Goal: Task Accomplishment & Management: Use online tool/utility

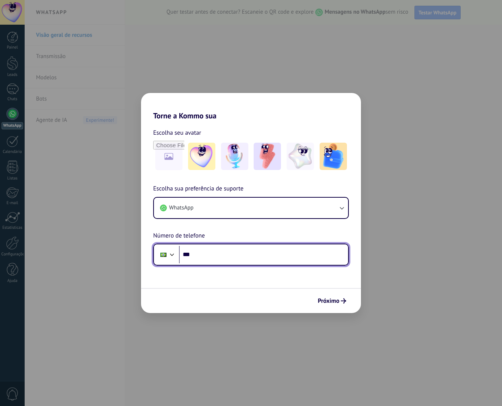
click at [328, 252] on input "***" at bounding box center [263, 254] width 169 height 17
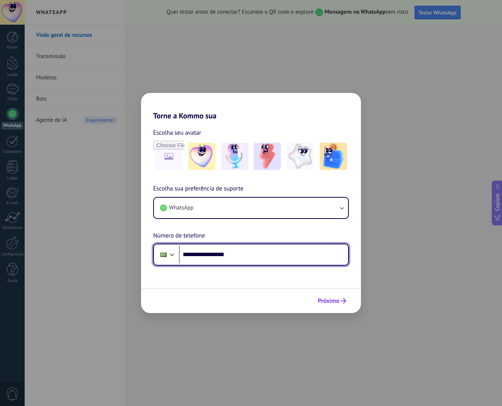
type input "**********"
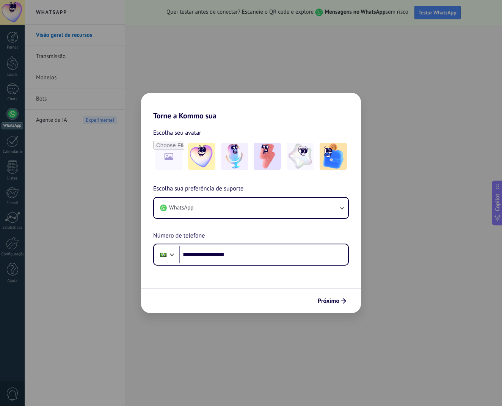
click at [335, 302] on span "Próximo" at bounding box center [329, 300] width 22 height 5
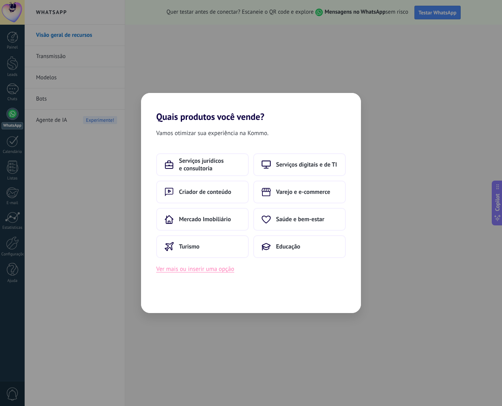
click at [192, 270] on button "Ver mais ou inserir uma opção" at bounding box center [195, 269] width 78 height 10
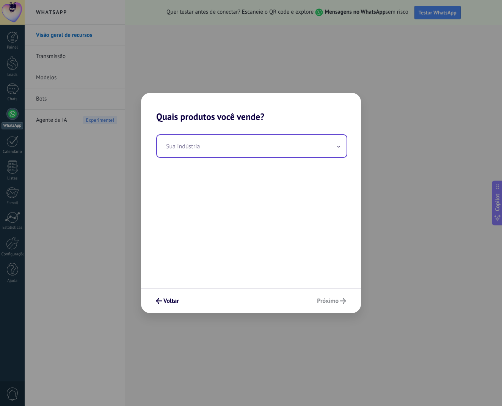
click at [206, 152] on input "text" at bounding box center [252, 146] width 190 height 22
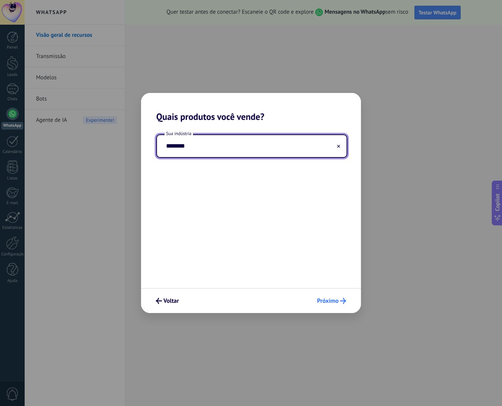
type input "********"
click at [342, 305] on button "Próximo" at bounding box center [332, 300] width 36 height 13
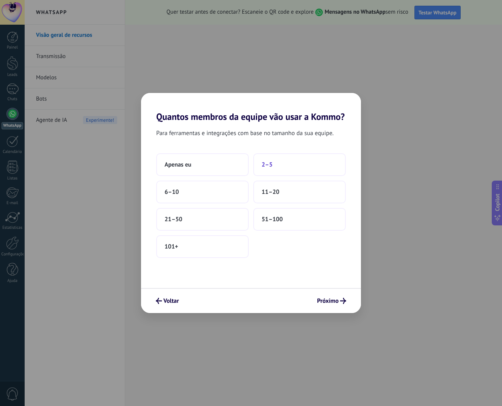
click at [307, 167] on button "2–5" at bounding box center [299, 164] width 93 height 23
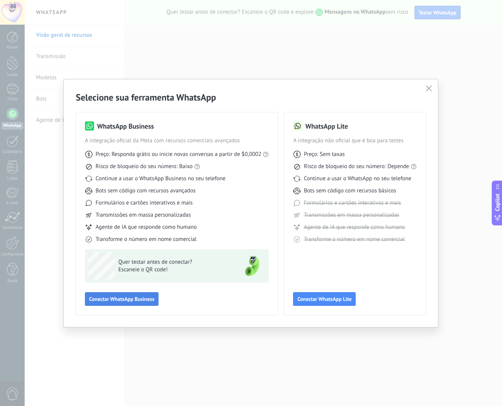
click at [123, 302] on span "Conectar WhatsApp Business" at bounding box center [121, 298] width 65 height 5
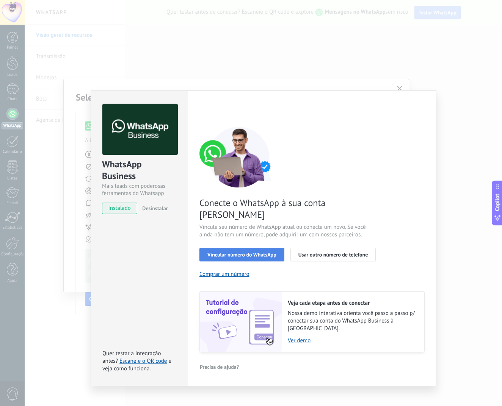
click at [254, 252] on span "Vincular número do WhatsApp" at bounding box center [242, 254] width 69 height 5
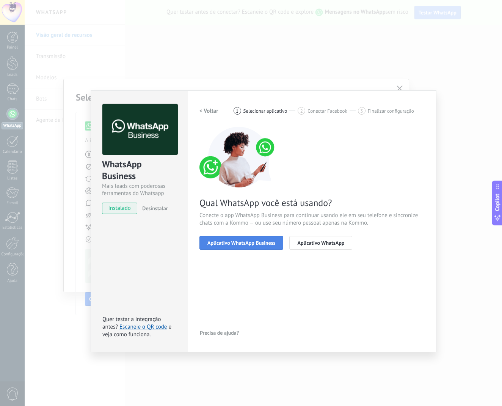
click at [255, 245] on span "Aplicativo WhatsApp Business" at bounding box center [242, 242] width 68 height 5
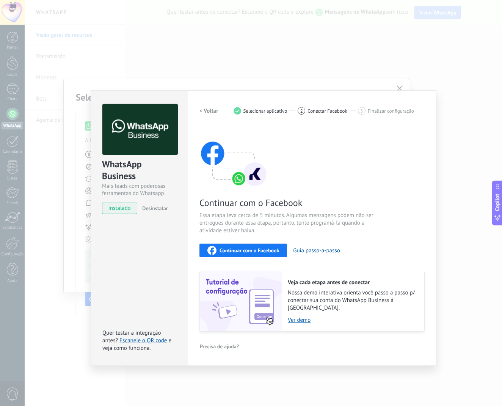
click at [127, 211] on span "instalado" at bounding box center [119, 208] width 35 height 11
click at [363, 81] on div "WhatsApp Business Mais leads com poderosas ferramentas do Whatsapp instalado De…" at bounding box center [264, 203] width 478 height 406
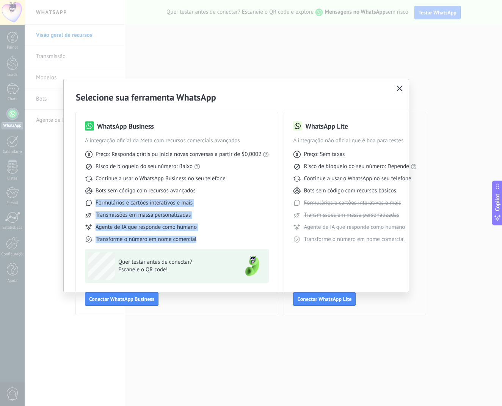
drag, startPoint x: 241, startPoint y: 195, endPoint x: 245, endPoint y: 261, distance: 66.1
click at [248, 264] on div "WhatsApp Business A integração oficial da Meta com recursos comerciais avançado…" at bounding box center [177, 213] width 184 height 184
drag, startPoint x: 237, startPoint y: 195, endPoint x: 197, endPoint y: 193, distance: 39.9
click at [236, 195] on div "Preço: Responda grátis ou inicie novas conversas a partir de $0,0002 Risco de b…" at bounding box center [177, 194] width 184 height 99
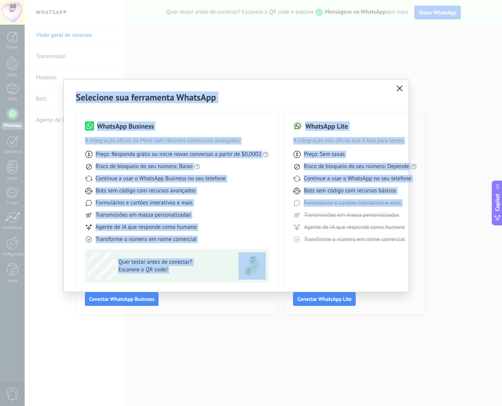
drag, startPoint x: 82, startPoint y: 85, endPoint x: 307, endPoint y: 187, distance: 246.2
click at [323, 210] on div "Selecione sua ferramenta WhatsApp WhatsApp Business A integração oficial da Met…" at bounding box center [236, 203] width 345 height 248
click at [401, 88] on icon "button" at bounding box center [400, 88] width 6 height 6
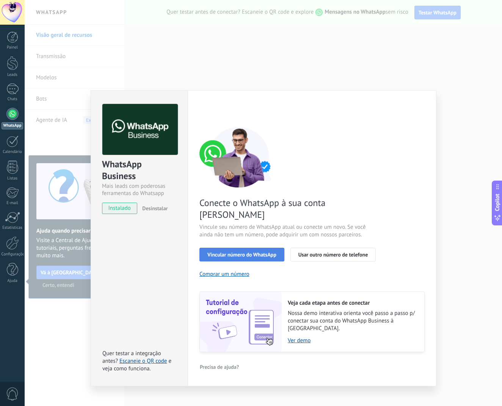
click at [250, 252] on span "Vincular número do WhatsApp" at bounding box center [242, 254] width 69 height 5
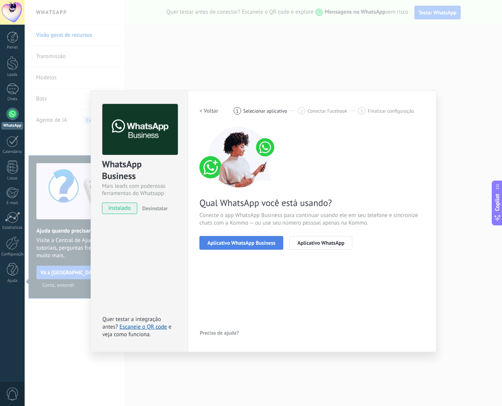
click at [247, 245] on span "Aplicativo WhatsApp Business" at bounding box center [242, 242] width 68 height 5
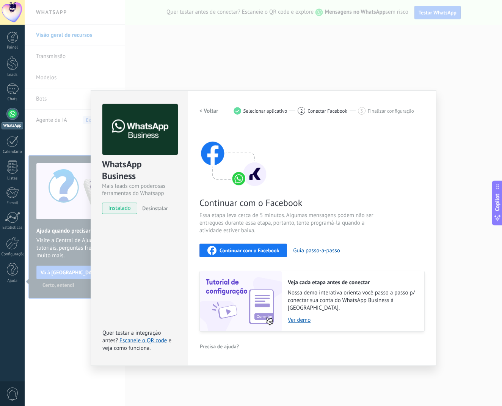
click at [249, 255] on button "Continuar com o Facebook" at bounding box center [244, 251] width 88 height 14
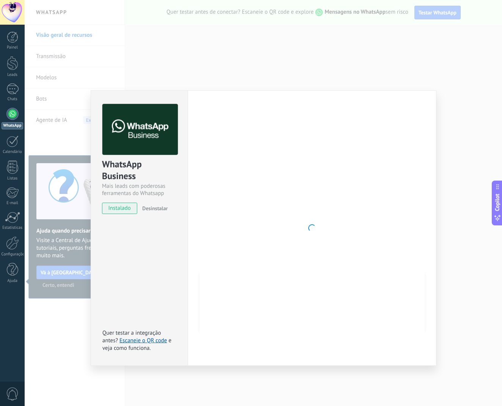
click at [159, 207] on span "Desinstalar" at bounding box center [154, 208] width 25 height 7
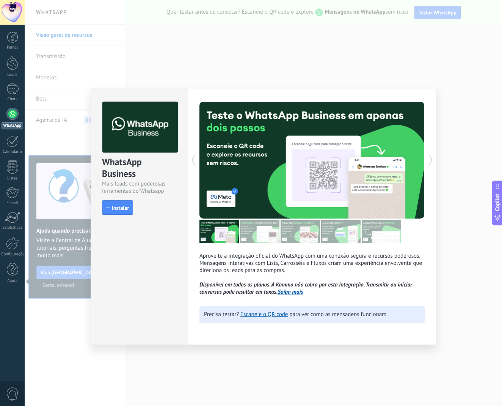
click at [115, 202] on button "Instalar" at bounding box center [117, 207] width 31 height 14
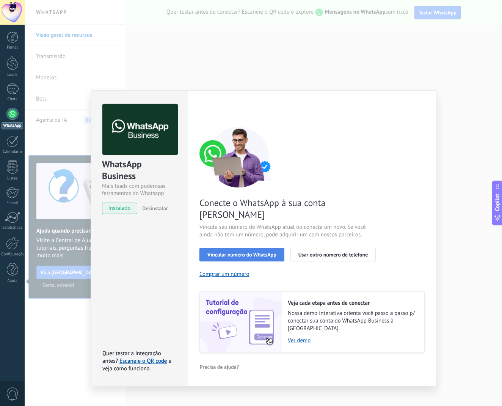
click at [246, 252] on span "Vincular número do WhatsApp" at bounding box center [242, 254] width 69 height 5
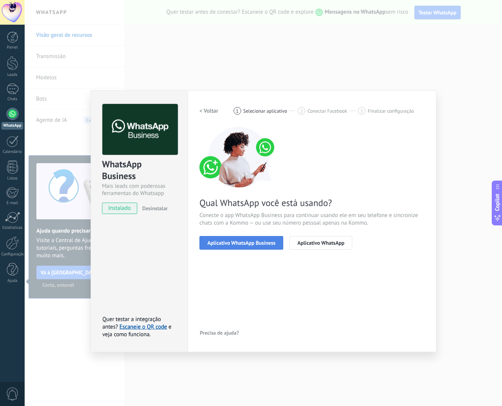
click at [270, 245] on span "Aplicativo WhatsApp Business" at bounding box center [242, 242] width 68 height 5
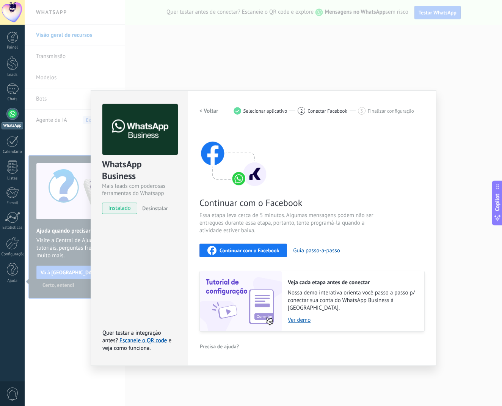
click at [268, 246] on div "Continuar com o Facebook" at bounding box center [244, 250] width 72 height 9
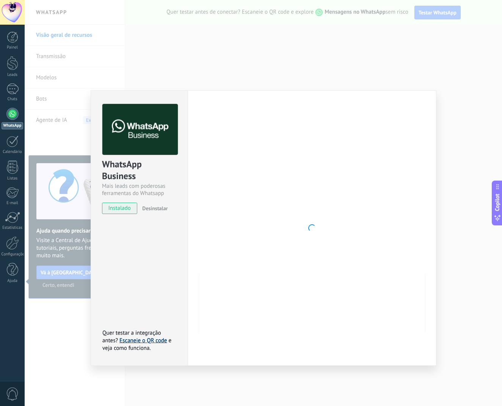
click at [144, 337] on link "Escaneie o QR code" at bounding box center [143, 340] width 47 height 7
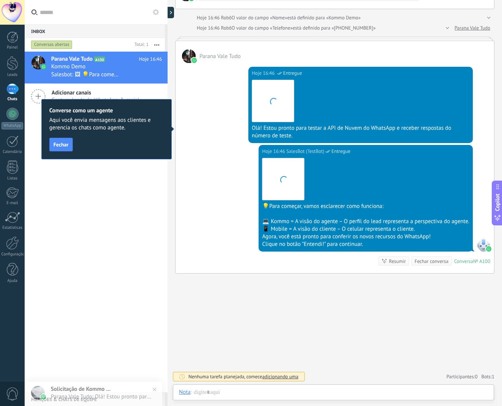
scroll to position [11, 0]
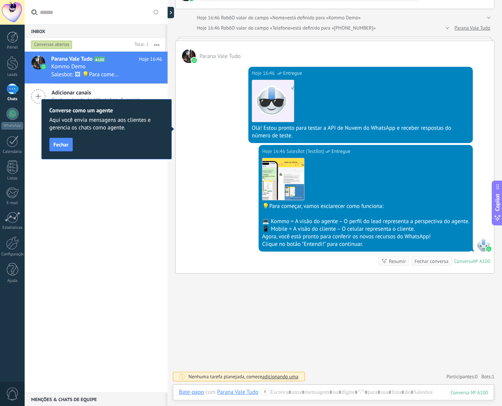
drag, startPoint x: 491, startPoint y: 97, endPoint x: 65, endPoint y: 144, distance: 428.6
click at [66, 143] on span "Fechar" at bounding box center [60, 144] width 15 height 5
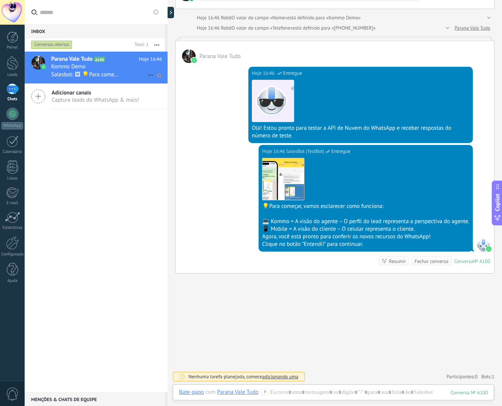
click at [113, 82] on div "Parana Vale Tudo A100 Hoje 16:46 Kommo Demo Salesbot: 🖼 💡Para começar, vamos es…" at bounding box center [109, 68] width 116 height 32
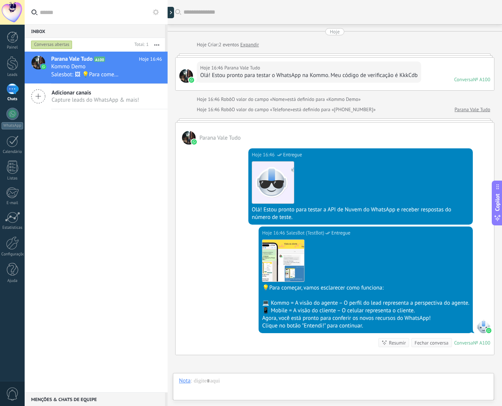
scroll to position [89, 0]
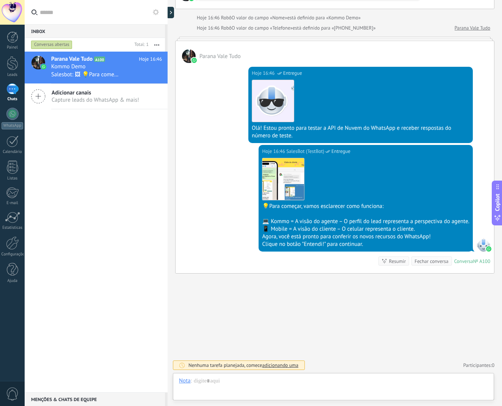
click at [90, 98] on span "Capture leads do WhatsApp & mais!" at bounding box center [96, 99] width 88 height 7
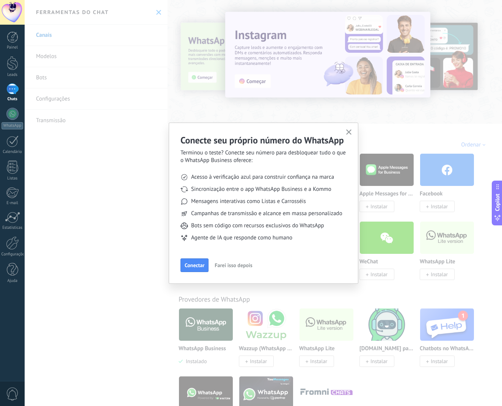
click at [346, 132] on icon "button" at bounding box center [349, 132] width 6 height 6
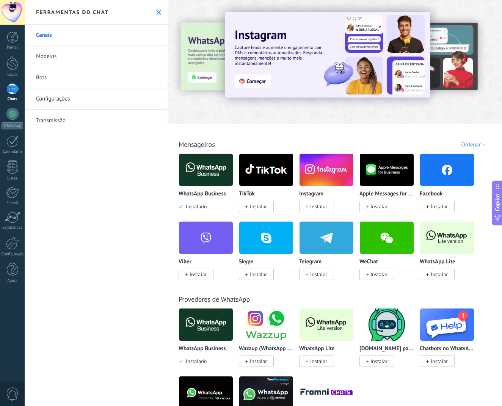
scroll to position [2, 0]
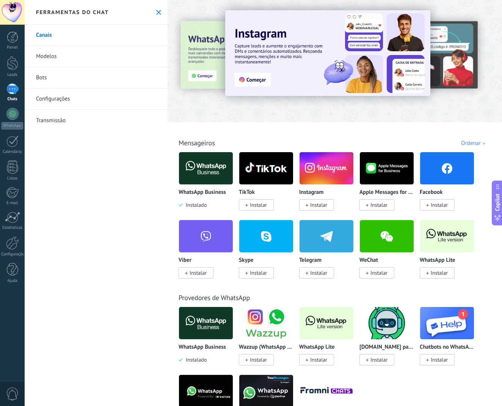
click at [156, 14] on use at bounding box center [158, 12] width 5 height 5
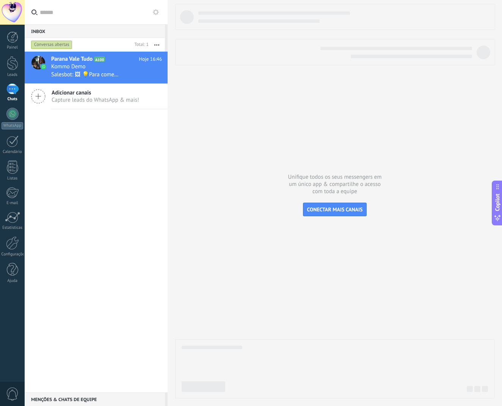
click at [16, 92] on div "1" at bounding box center [12, 88] width 12 height 11
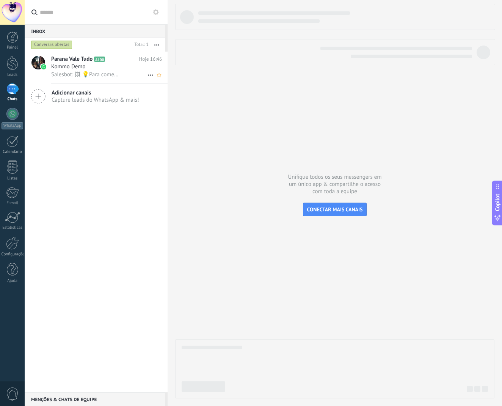
click at [80, 71] on span "Salesbot: 🖼 💡Para começar, vamos esclarecer como funciona: 💻 Kommo = A visão do…" at bounding box center [85, 74] width 69 height 7
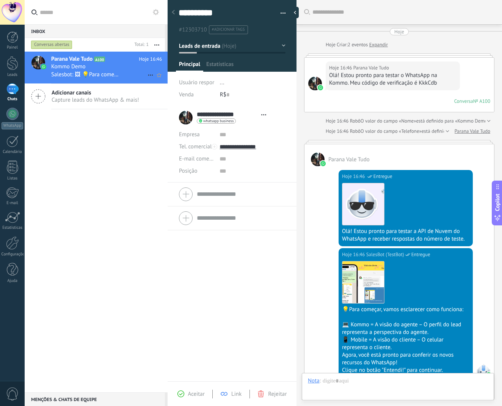
type textarea "**********"
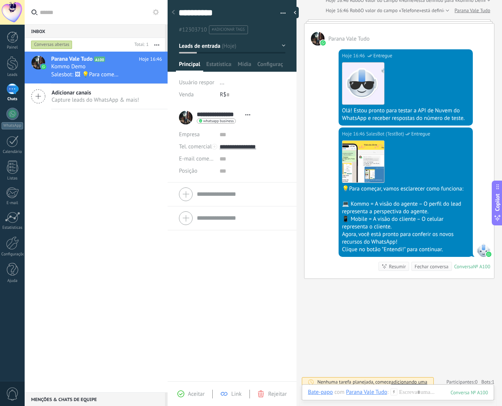
click at [245, 116] on span "Abrir detalhes Copiar nome Desvincular Contato principal" at bounding box center [248, 115] width 13 height 6
click at [263, 165] on input "text" at bounding box center [253, 171] width 66 height 12
click at [231, 198] on form "Empresa Tel. comercial Comercial direto Celular Faz Casa Outros Tel. comercial …" at bounding box center [232, 219] width 106 height 77
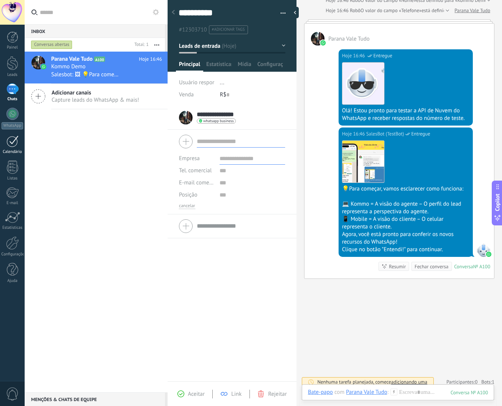
click at [20, 147] on link "Calendário" at bounding box center [12, 144] width 25 height 19
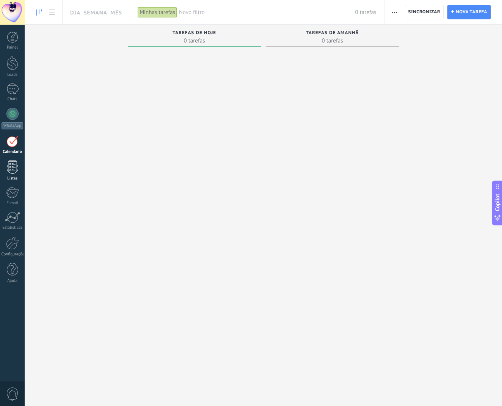
click at [14, 176] on link "Listas" at bounding box center [12, 170] width 25 height 20
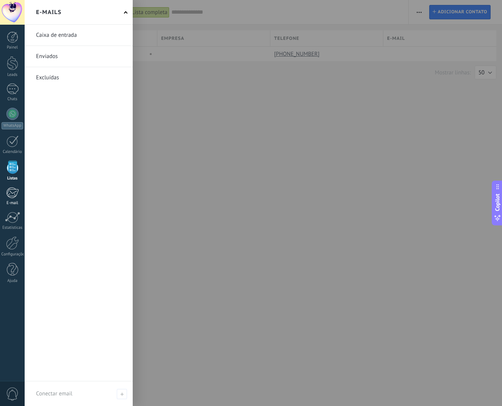
click at [19, 196] on link "E-mail" at bounding box center [12, 196] width 25 height 19
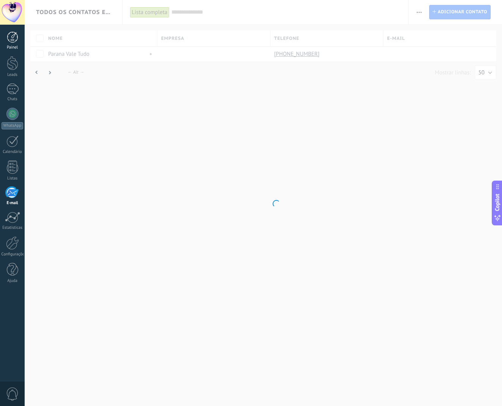
click at [17, 47] on div "Painel" at bounding box center [13, 47] width 22 height 5
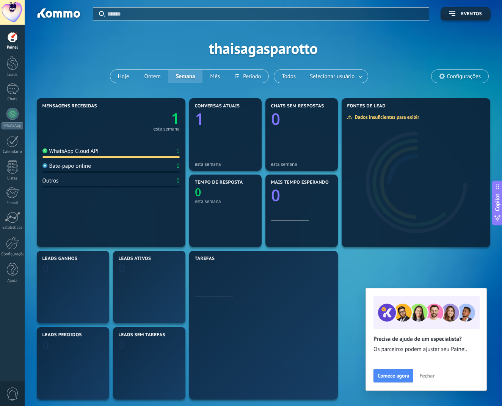
scroll to position [15, 0]
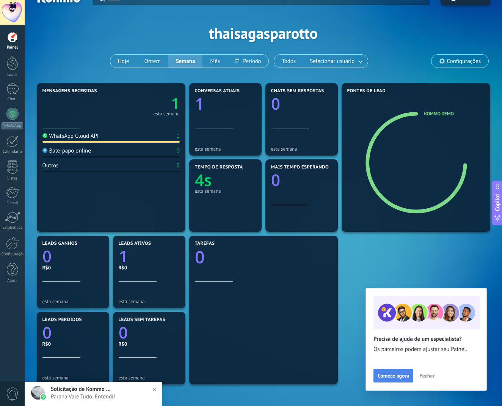
click at [396, 374] on span "Comece agora" at bounding box center [393, 375] width 31 height 5
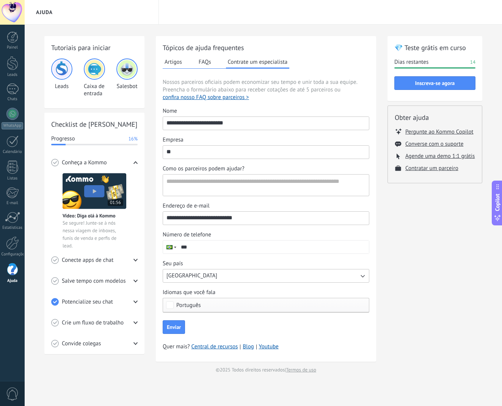
type input "*"
type input "****"
click at [225, 186] on textarea "Como os parceiros podem ajudar?" at bounding box center [265, 185] width 204 height 21
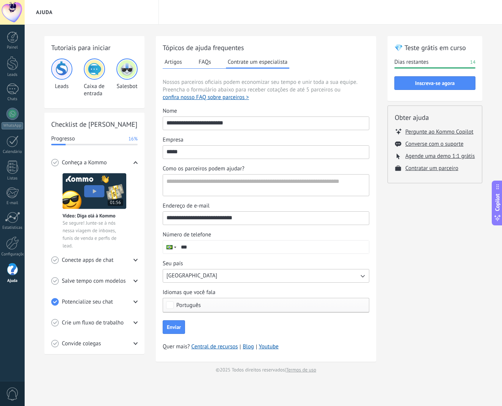
drag, startPoint x: 500, startPoint y: 247, endPoint x: 473, endPoint y: 250, distance: 27.1
click at [500, 247] on div "Tutoriais para iniciar Leads Caixa de entrada Salesbot Checklist de Início Rápi…" at bounding box center [264, 205] width 478 height 360
click at [247, 181] on textarea "Como os parceiros podem ajudar?" at bounding box center [265, 185] width 204 height 21
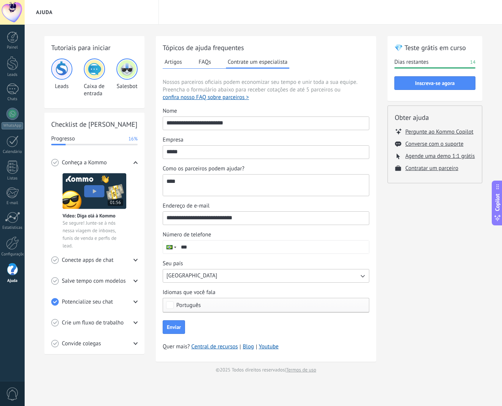
type textarea "***"
type input "**********"
click at [170, 332] on button "Enviar" at bounding box center [174, 327] width 22 height 14
click at [136, 259] on use at bounding box center [136, 260] width 4 height 3
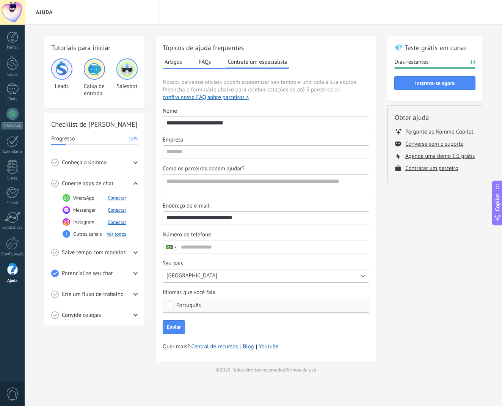
scroll to position [0, 0]
click at [117, 197] on button "Conectar" at bounding box center [117, 198] width 19 height 6
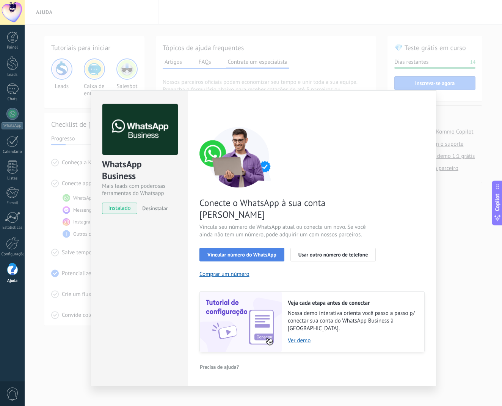
click at [266, 252] on span "Vincular número do WhatsApp" at bounding box center [242, 254] width 69 height 5
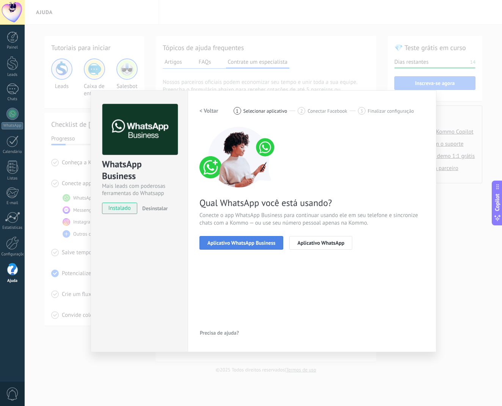
click at [258, 244] on span "Aplicativo WhatsApp Business" at bounding box center [242, 242] width 68 height 5
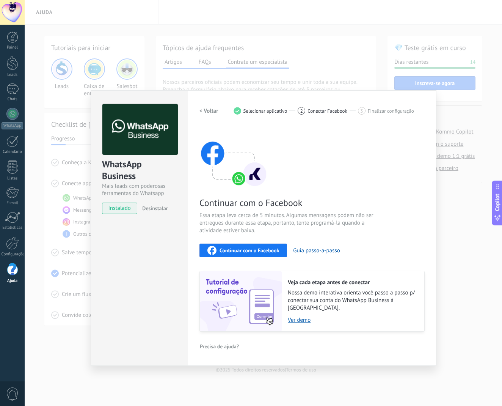
click at [450, 215] on div "WhatsApp Business Mais leads com poderosas ferramentas do Whatsapp instalado De…" at bounding box center [264, 203] width 478 height 406
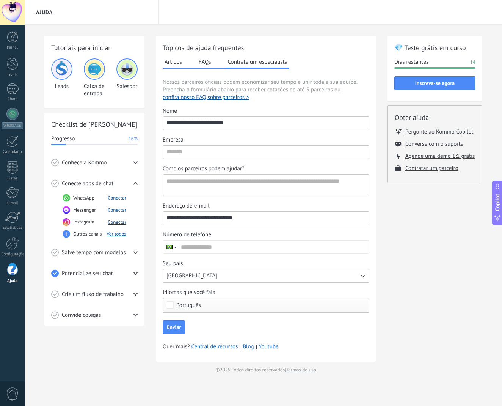
scroll to position [1, 0]
click at [116, 220] on button "Conectar" at bounding box center [117, 222] width 19 height 6
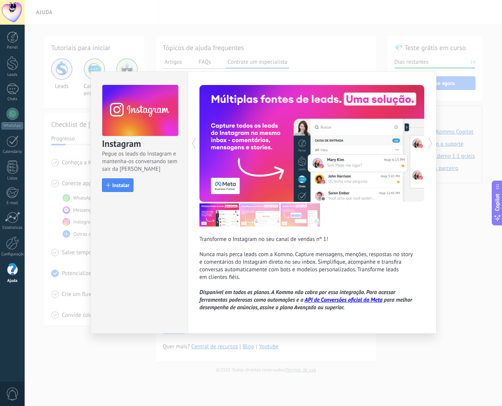
click at [450, 203] on div "Instagram Pegue os leads do Instagram e mantenha-os conversando sem sair da Kom…" at bounding box center [264, 203] width 478 height 406
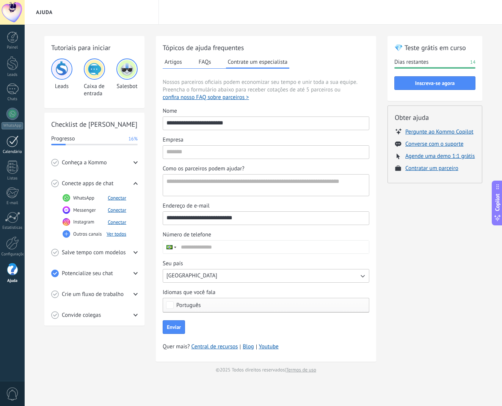
click at [18, 147] on link "Calendário" at bounding box center [12, 144] width 25 height 19
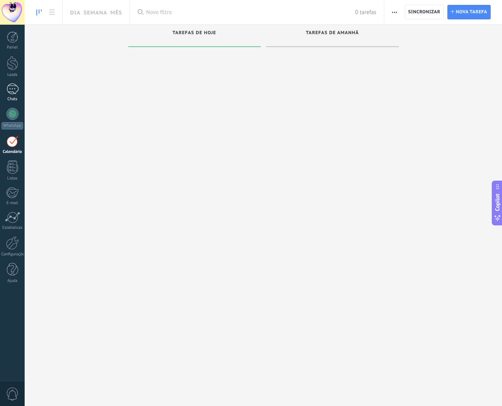
click at [22, 99] on div "Chats" at bounding box center [13, 99] width 22 height 5
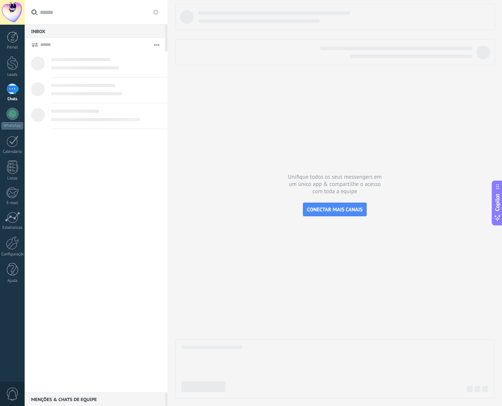
click at [15, 94] on div "1" at bounding box center [12, 88] width 12 height 11
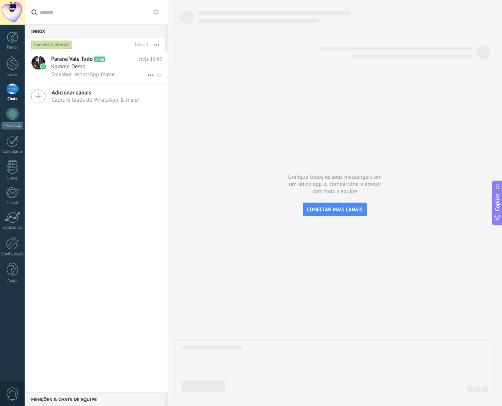
click at [116, 75] on span "Salesbot: WhatsApp feature menu Desbloqueie mensagens aprimoradas no WhatsApp! …" at bounding box center [85, 74] width 69 height 7
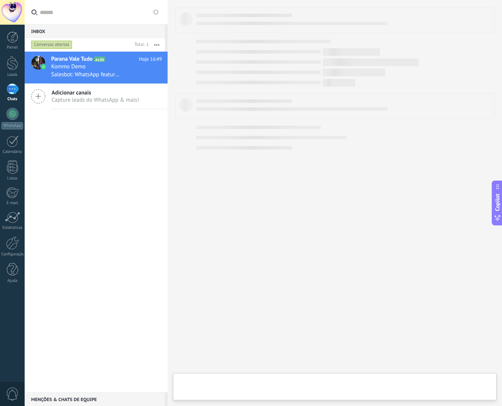
click at [101, 100] on span "Capture leads do WhatsApp & mais!" at bounding box center [96, 99] width 88 height 7
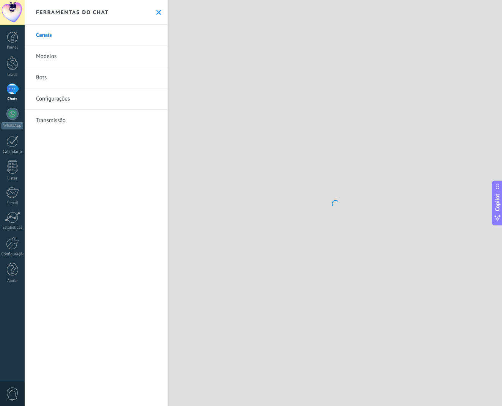
type textarea "**********"
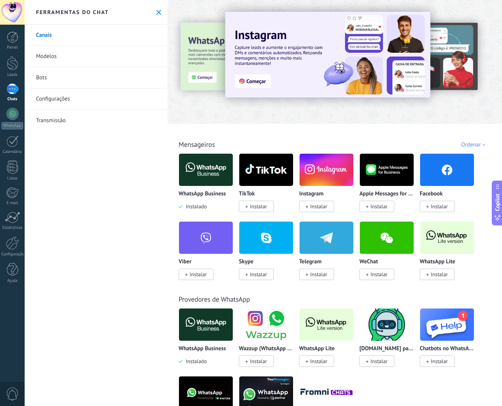
click at [58, 60] on link "Modelos" at bounding box center [96, 56] width 143 height 21
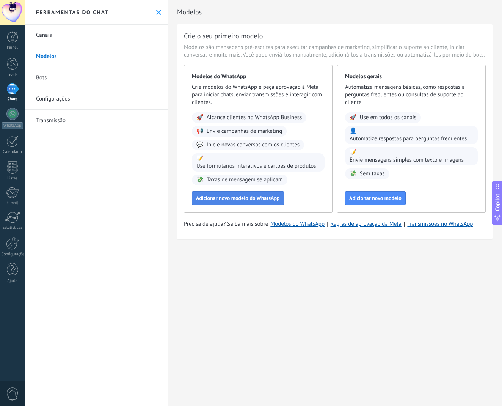
click at [245, 198] on span "Adicionar novo modelo do WhatsApp" at bounding box center [238, 197] width 84 height 5
